Goal: Task Accomplishment & Management: Complete application form

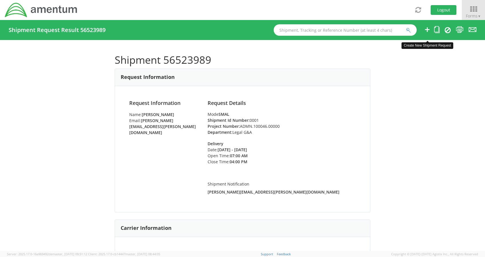
click at [425, 27] on icon at bounding box center [427, 29] width 7 height 7
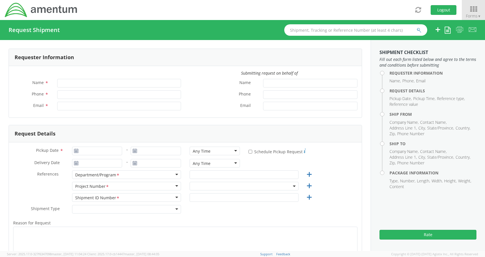
type input "[PERSON_NAME]"
type input "[PERSON_NAME][EMAIL_ADDRESS][PERSON_NAME][DOMAIN_NAME]"
select select "ADMN.100046.00000"
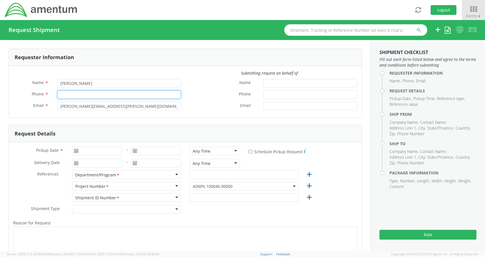
click at [152, 95] on input "Phone *" at bounding box center [119, 94] width 124 height 9
type input "2403856004"
click at [206, 95] on label "Phone *" at bounding box center [221, 93] width 73 height 7
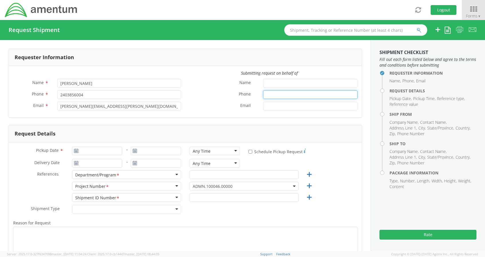
click at [263, 95] on input "Phone *" at bounding box center [310, 94] width 94 height 9
click at [96, 151] on input "Pickup Date *" at bounding box center [97, 151] width 50 height 9
type input "[DATE]"
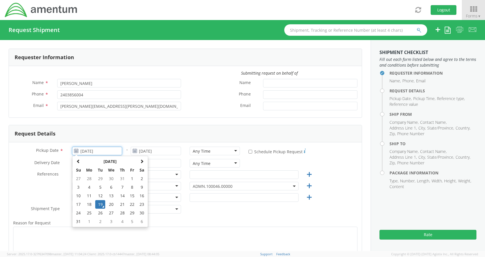
click at [98, 206] on td "19" at bounding box center [100, 204] width 10 height 9
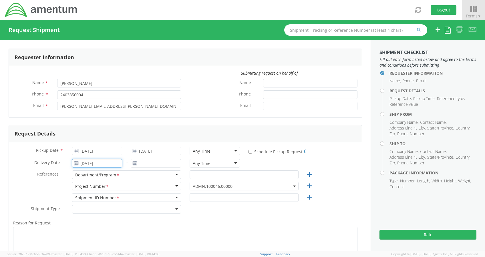
click at [85, 164] on input "[DATE]" at bounding box center [97, 163] width 50 height 9
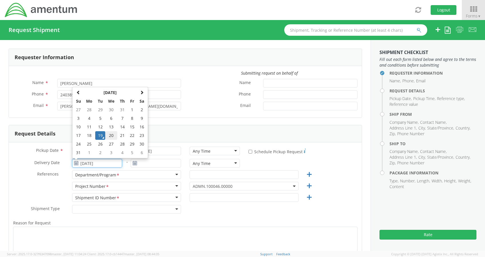
click at [110, 137] on td "20" at bounding box center [111, 135] width 12 height 9
type input "[DATE]"
